Goal: Transaction & Acquisition: Purchase product/service

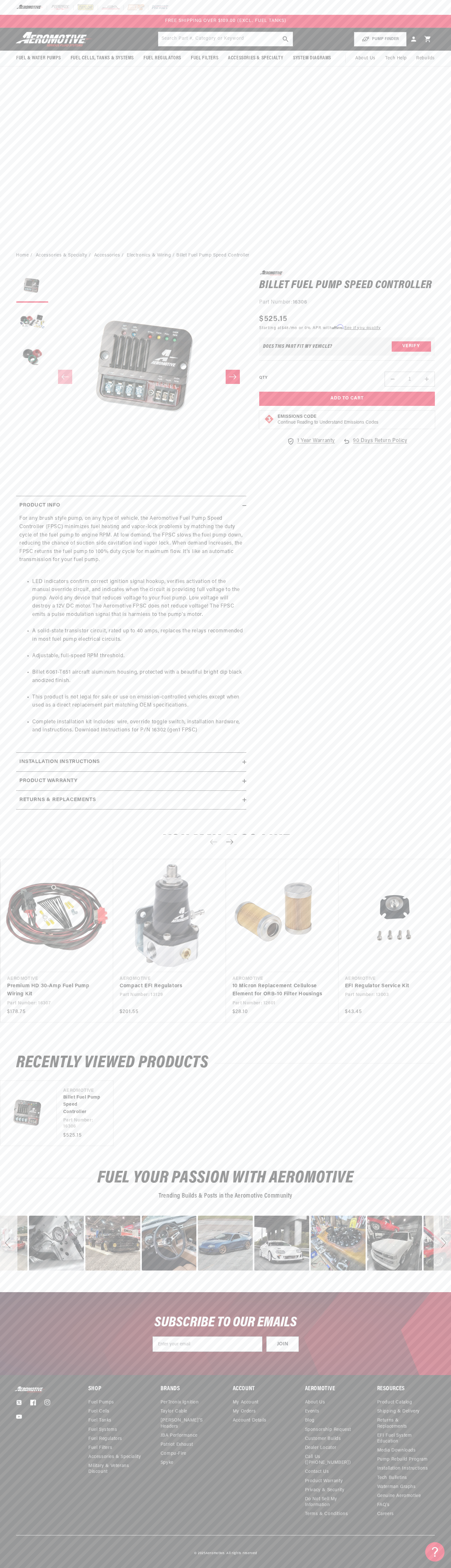
click at [449, 18] on div "FREE SHIPPING OVER $109.00 (EXCL. FUEL TANKS)" at bounding box center [226, 21] width 451 height 13
click at [422, 806] on div "0.0 star rating Write a review Billet Fuel Pump Speed Controller Billet Fuel Pu…" at bounding box center [341, 543] width 189 height 546
click at [166, 1563] on html "Skip to content Your cart Your cart is empty Loading... You may also like Subto…" at bounding box center [226, 784] width 451 height 1568
click at [7, 1560] on body "Skip to content Your cart Your cart is empty Loading... You may also like Subto…" at bounding box center [226, 784] width 451 height 1568
